Goal: Find specific page/section: Find specific page/section

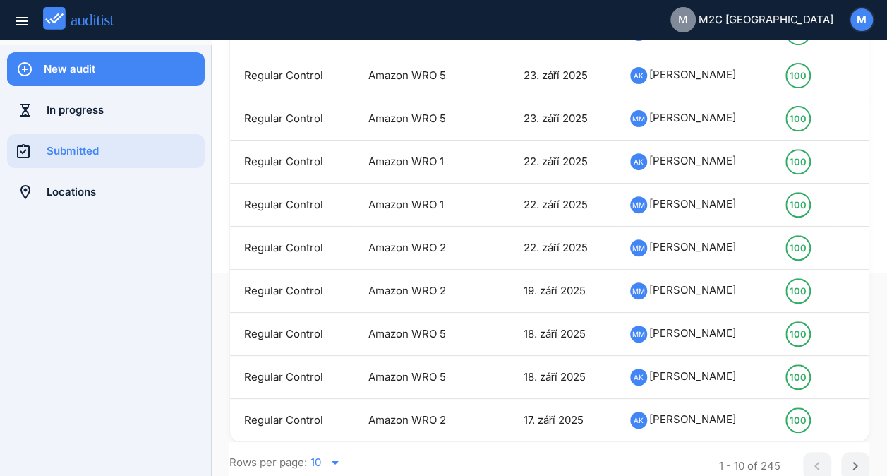
scroll to position [206, 0]
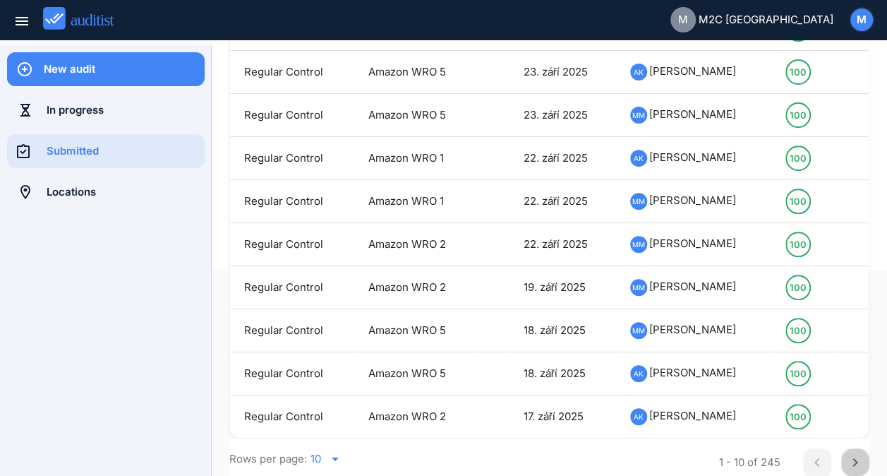
click at [847, 464] on icon "chevron_right" at bounding box center [855, 462] width 17 height 17
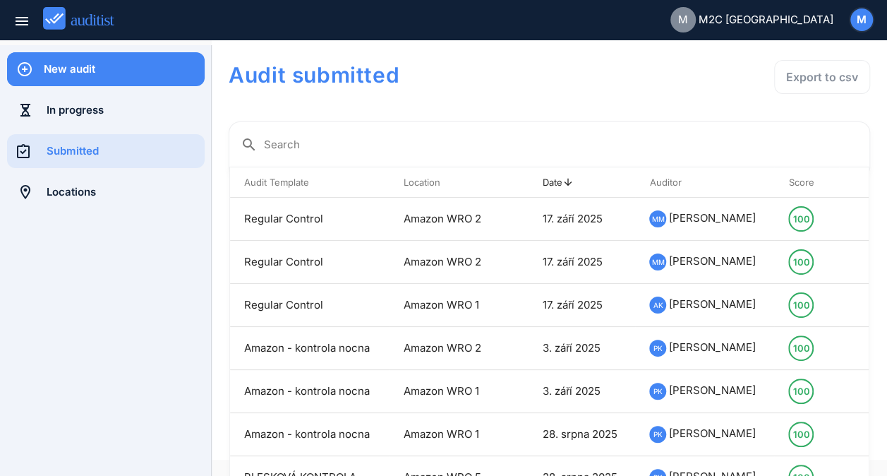
scroll to position [0, 0]
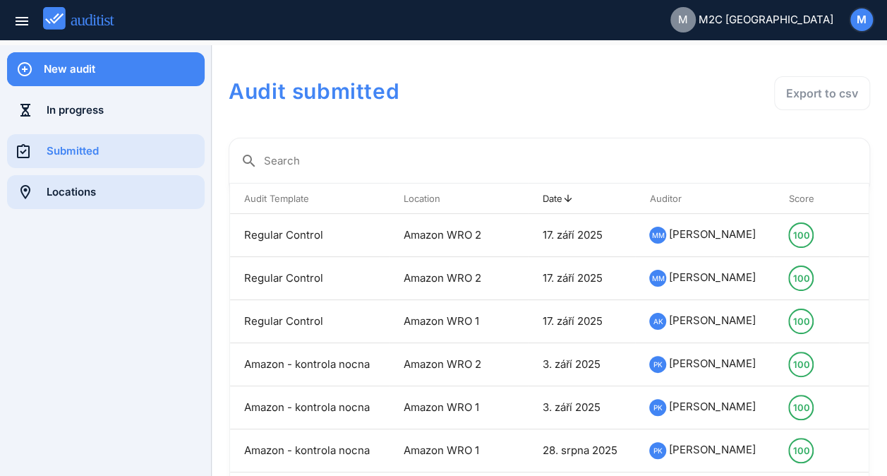
click at [116, 198] on div "Locations" at bounding box center [126, 192] width 158 height 16
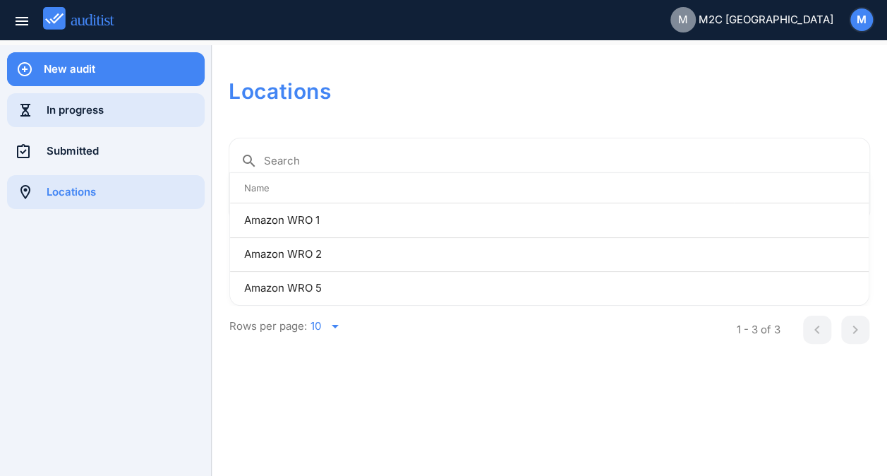
click at [131, 109] on div "In progress" at bounding box center [126, 110] width 158 height 16
